Goal: Find specific page/section: Find specific page/section

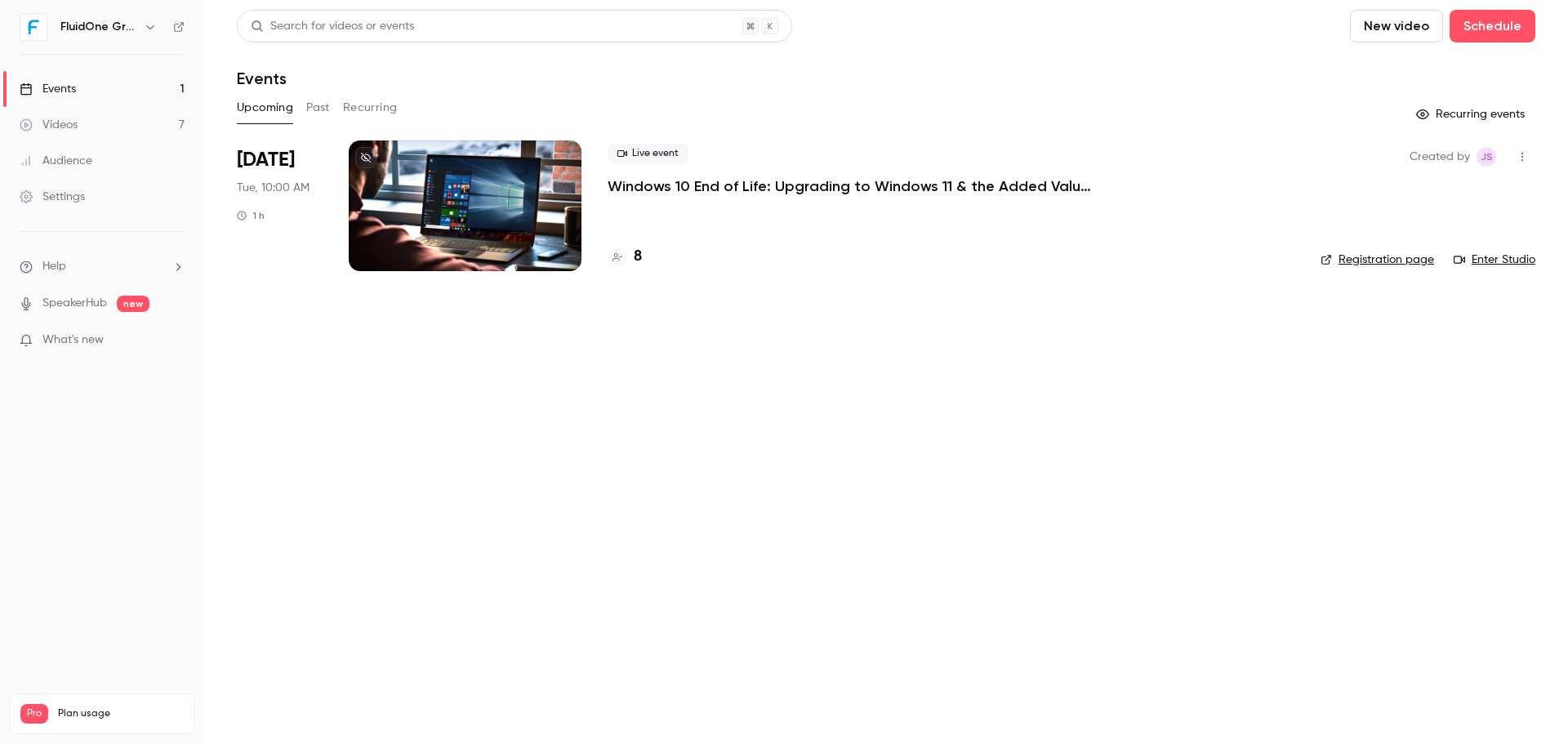
click at [636, 265] on h4 "8" at bounding box center [637, 256] width 8 height 22
click at [895, 414] on main "Search for videos or events New video Schedule Events Upcoming Past Recurring R…" at bounding box center [885, 372] width 1364 height 744
click at [851, 128] on div "Search for videos or events New video Schedule Events Upcoming Past Recurring R…" at bounding box center [886, 150] width 1298 height 281
click at [632, 257] on div "8" at bounding box center [625, 256] width 34 height 22
